Goal: Information Seeking & Learning: Find specific fact

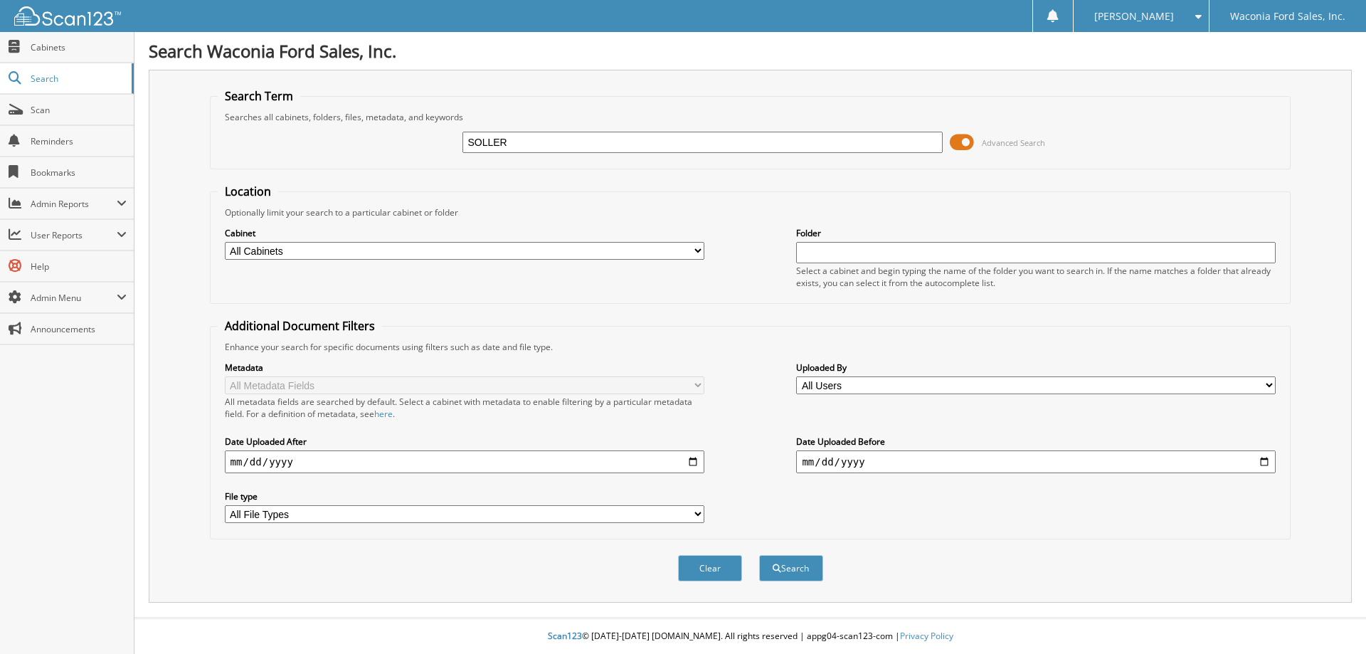
type input "SOLLER"
click at [759, 555] on button "Search" at bounding box center [791, 568] width 64 height 26
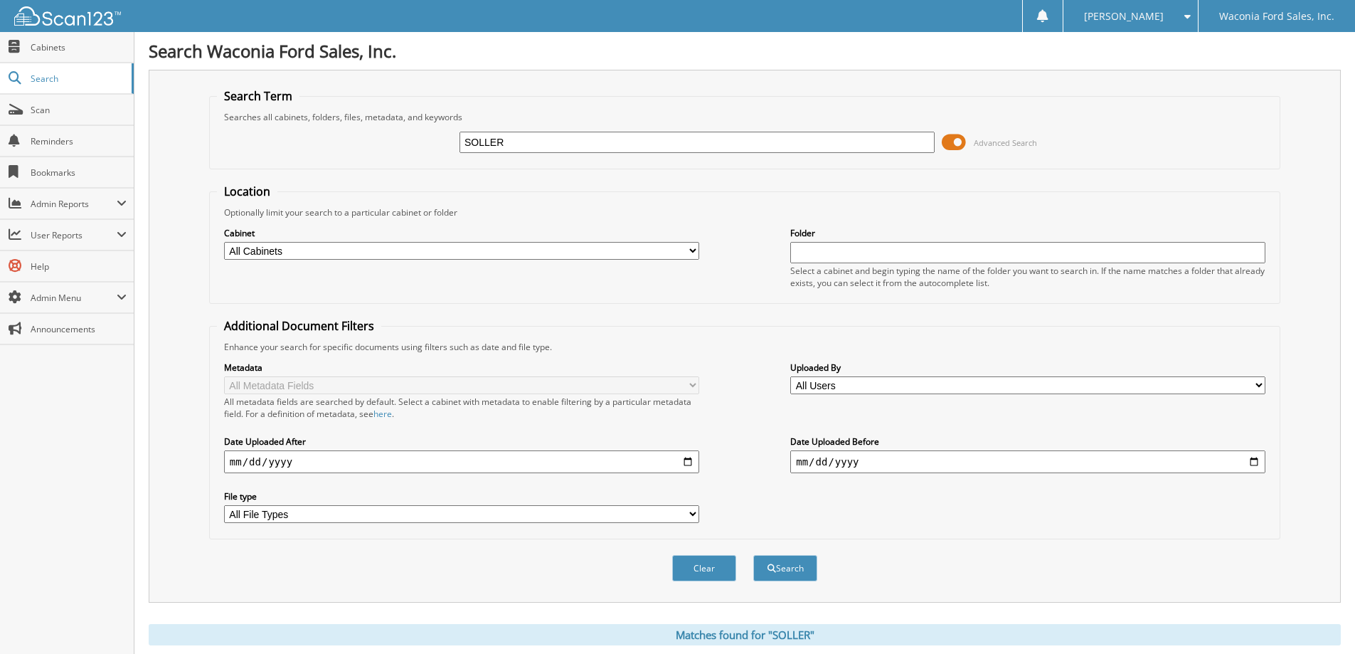
click at [954, 142] on span at bounding box center [954, 142] width 24 height 21
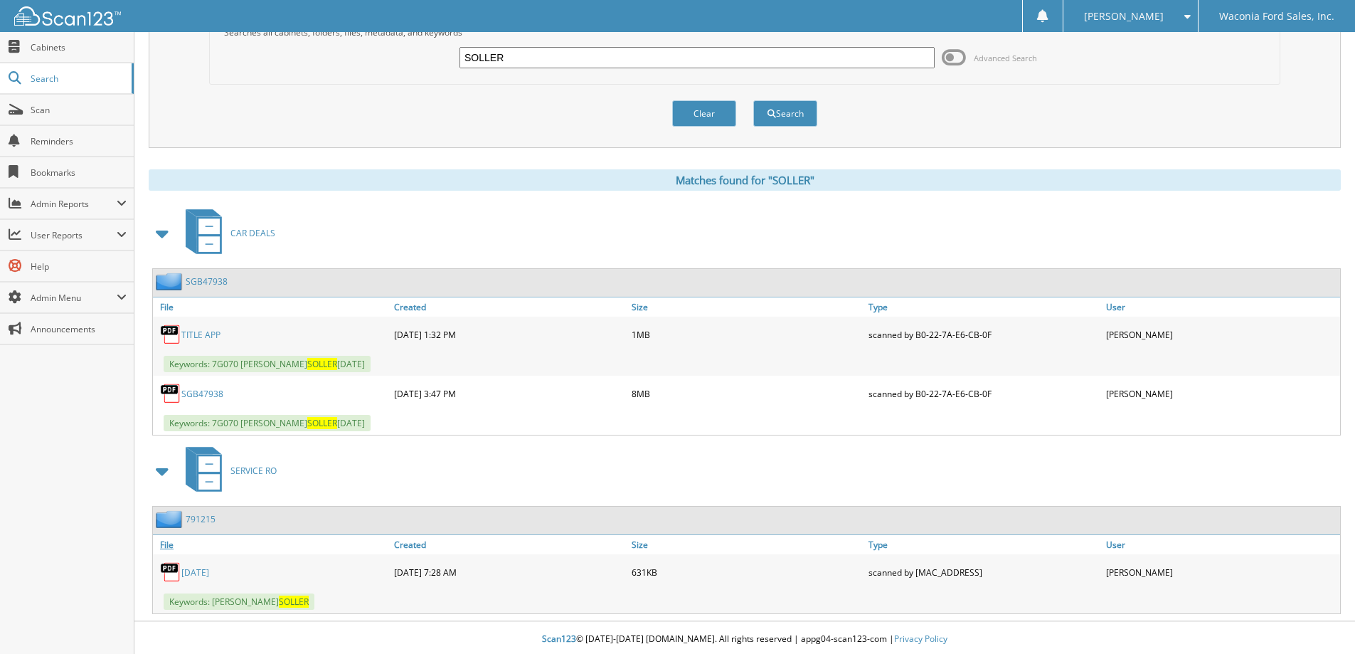
scroll to position [88, 0]
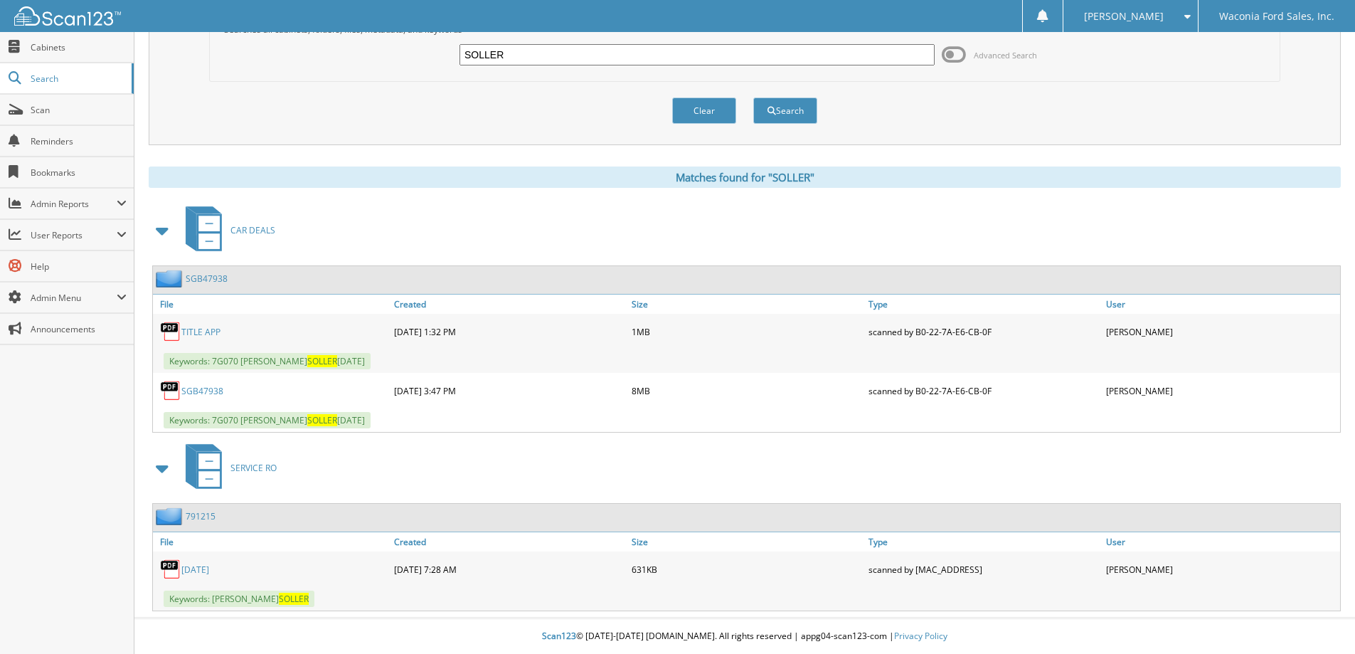
click at [206, 278] on link "SGB47938" at bounding box center [207, 278] width 42 height 12
